Goal: Information Seeking & Learning: Understand process/instructions

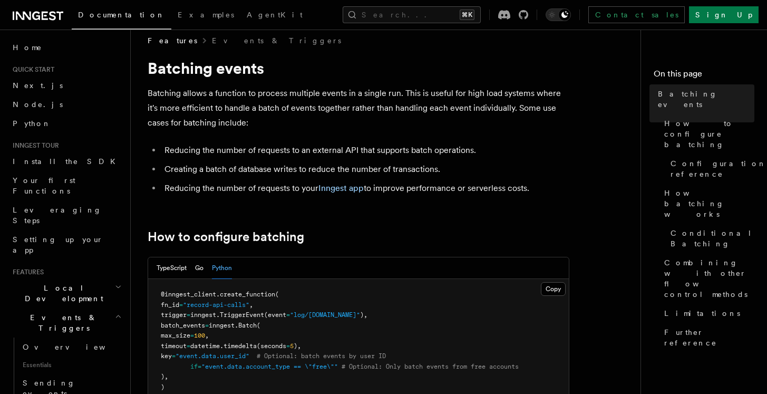
drag, startPoint x: 144, startPoint y: 64, endPoint x: 549, endPoint y: 192, distance: 424.8
click at [549, 192] on li "Reducing the number of requests to your Inngest app to improve performance or s…" at bounding box center [365, 188] width 408 height 15
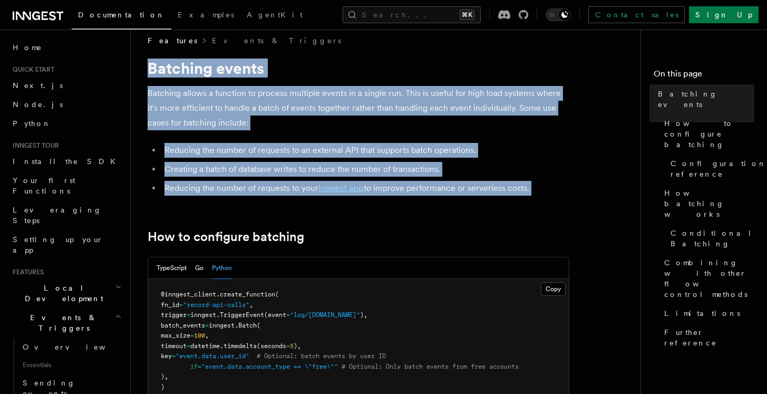
drag, startPoint x: 549, startPoint y: 192, endPoint x: 145, endPoint y: 67, distance: 423.0
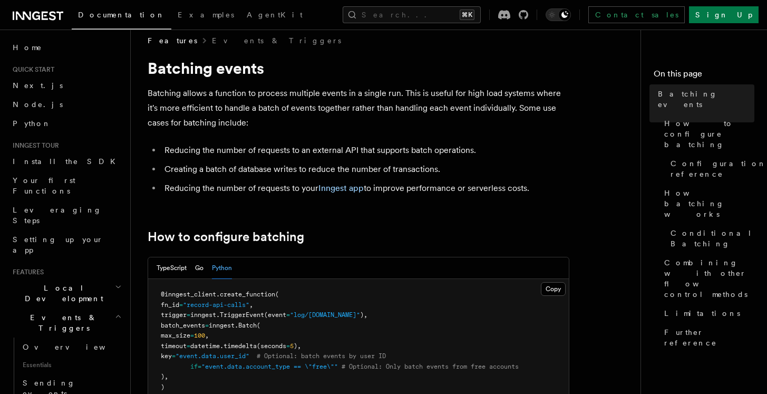
drag, startPoint x: 145, startPoint y: 67, endPoint x: 527, endPoint y: 192, distance: 401.7
click at [527, 192] on li "Reducing the number of requests to your Inngest app to improve performance or s…" at bounding box center [365, 188] width 408 height 15
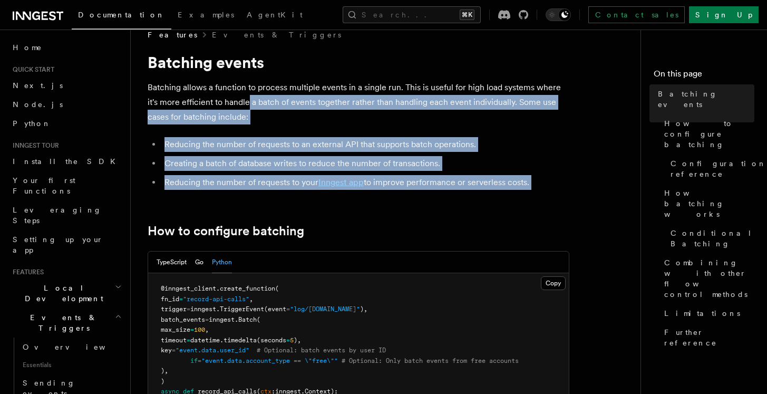
drag, startPoint x: 541, startPoint y: 190, endPoint x: 245, endPoint y: 94, distance: 310.9
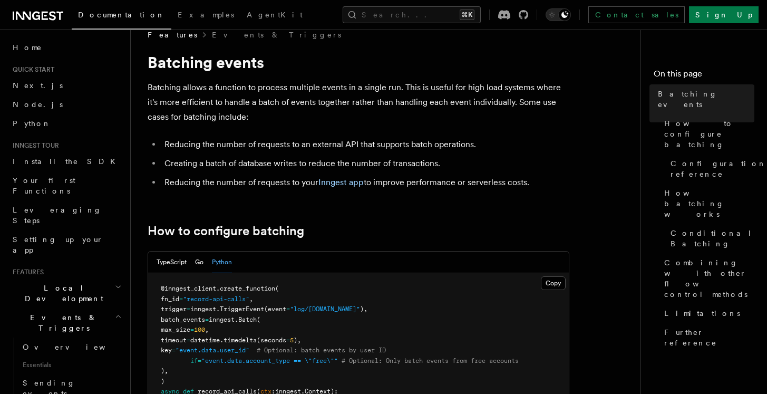
click at [245, 94] on p "Batching allows a function to process multiple events in a single run. This is …" at bounding box center [359, 102] width 422 height 44
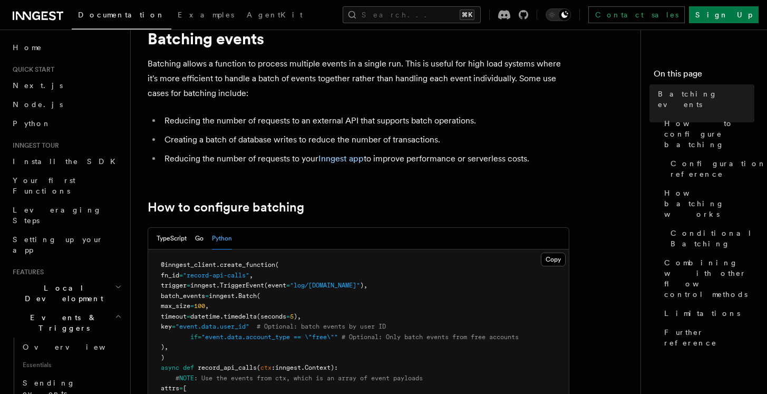
scroll to position [41, 0]
